Goal: Task Accomplishment & Management: Manage account settings

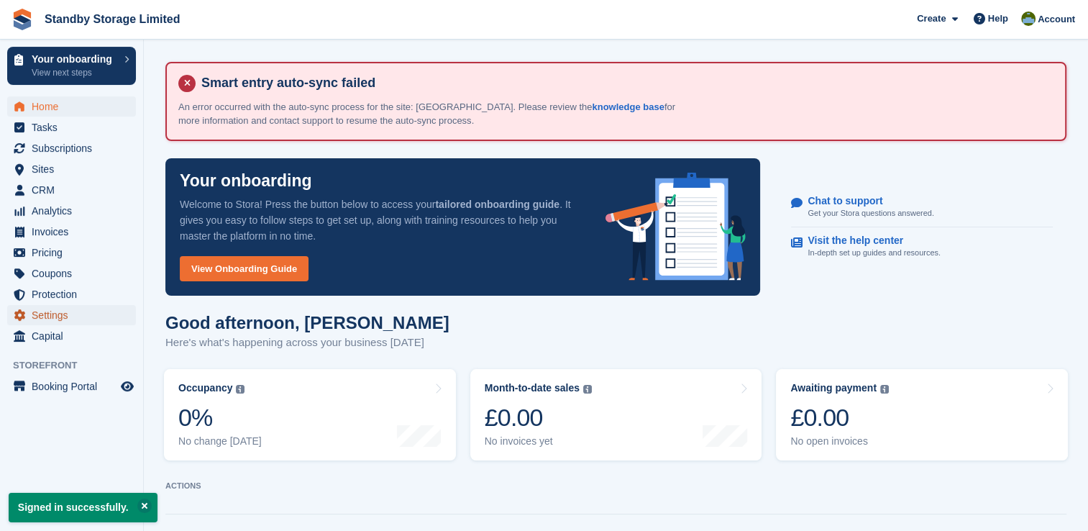
click at [61, 314] on span "Settings" at bounding box center [75, 315] width 86 height 20
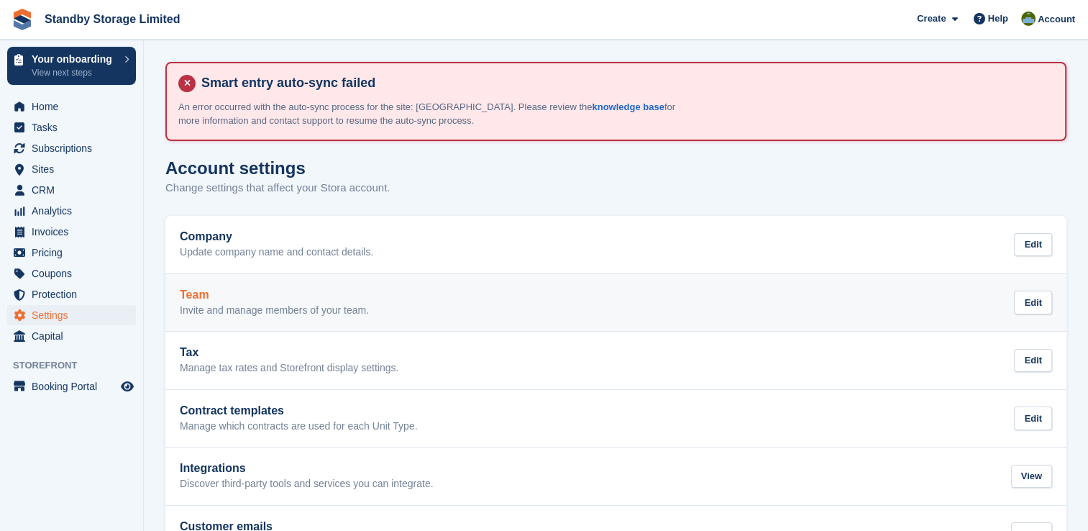
click at [953, 301] on div "Team Invite and manage members of your team. Edit" at bounding box center [616, 302] width 872 height 29
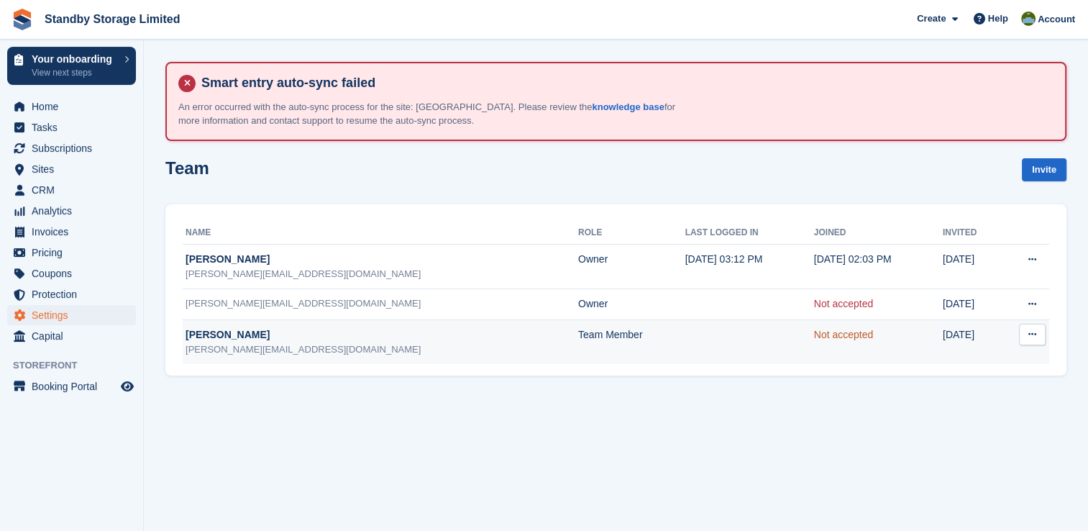
click at [814, 333] on link "Not accepted" at bounding box center [844, 335] width 60 height 12
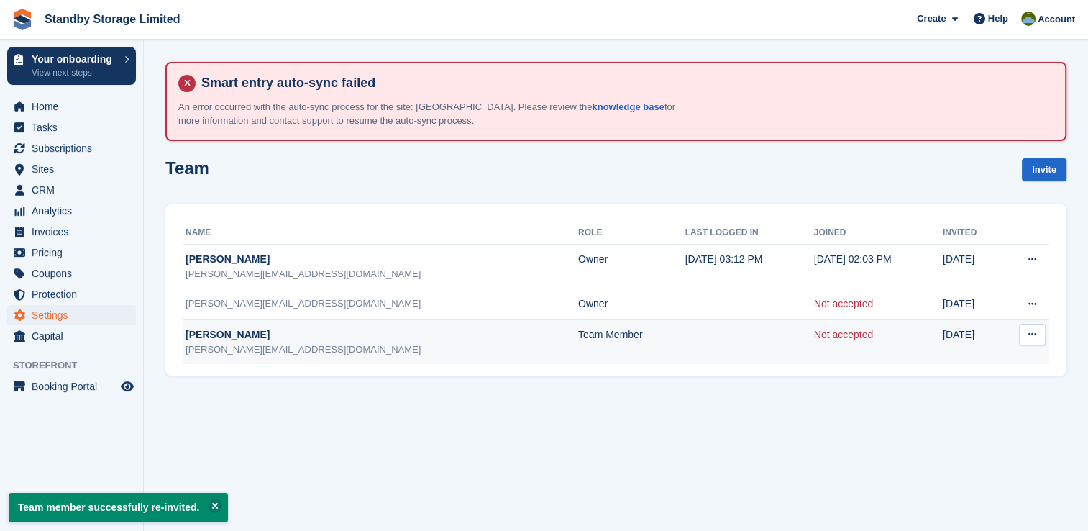
click at [1031, 339] on button at bounding box center [1032, 335] width 27 height 22
click at [986, 375] on p "Resend invitation" at bounding box center [976, 381] width 125 height 19
